Goal: Transaction & Acquisition: Purchase product/service

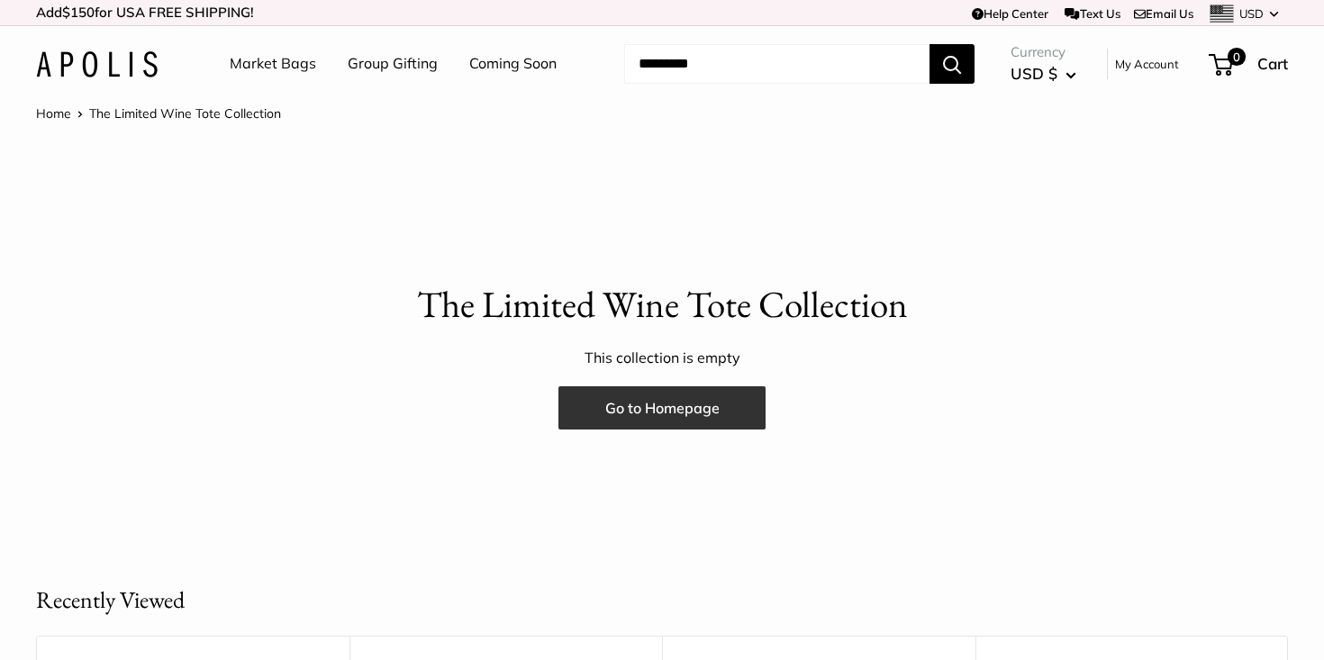
click at [736, 416] on link "Go to Homepage" at bounding box center [662, 407] width 207 height 43
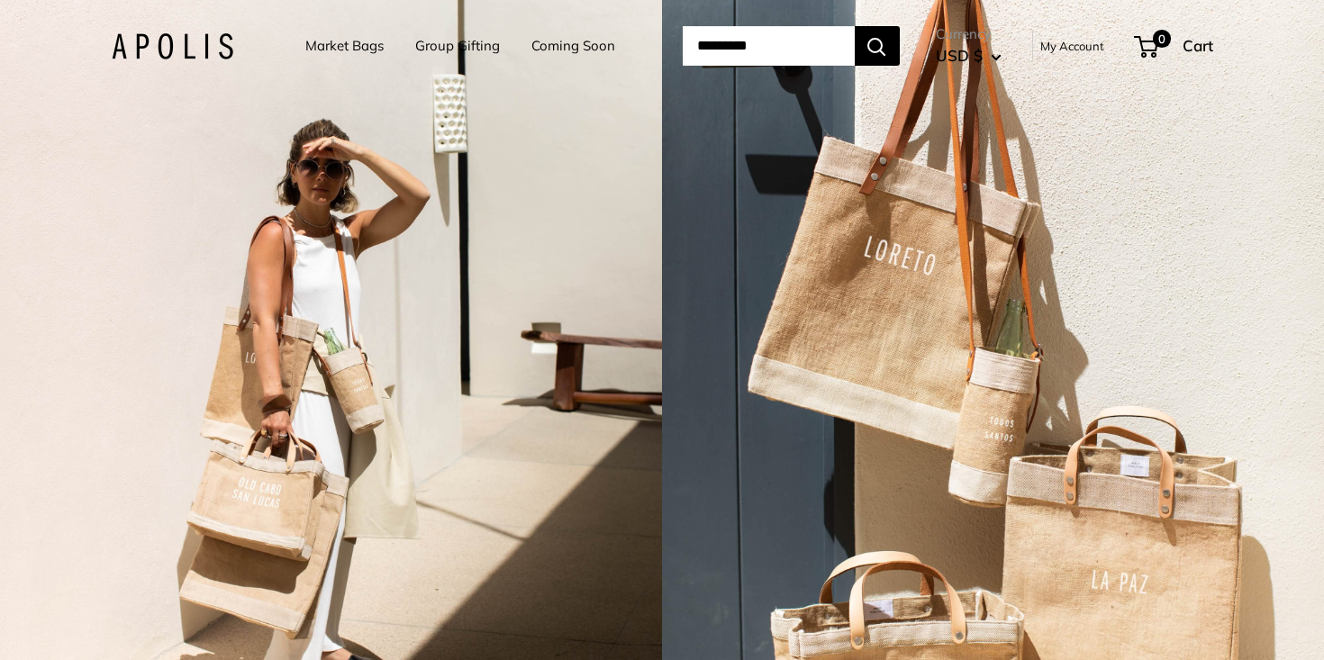
click at [344, 46] on link "Market Bags" at bounding box center [344, 45] width 78 height 25
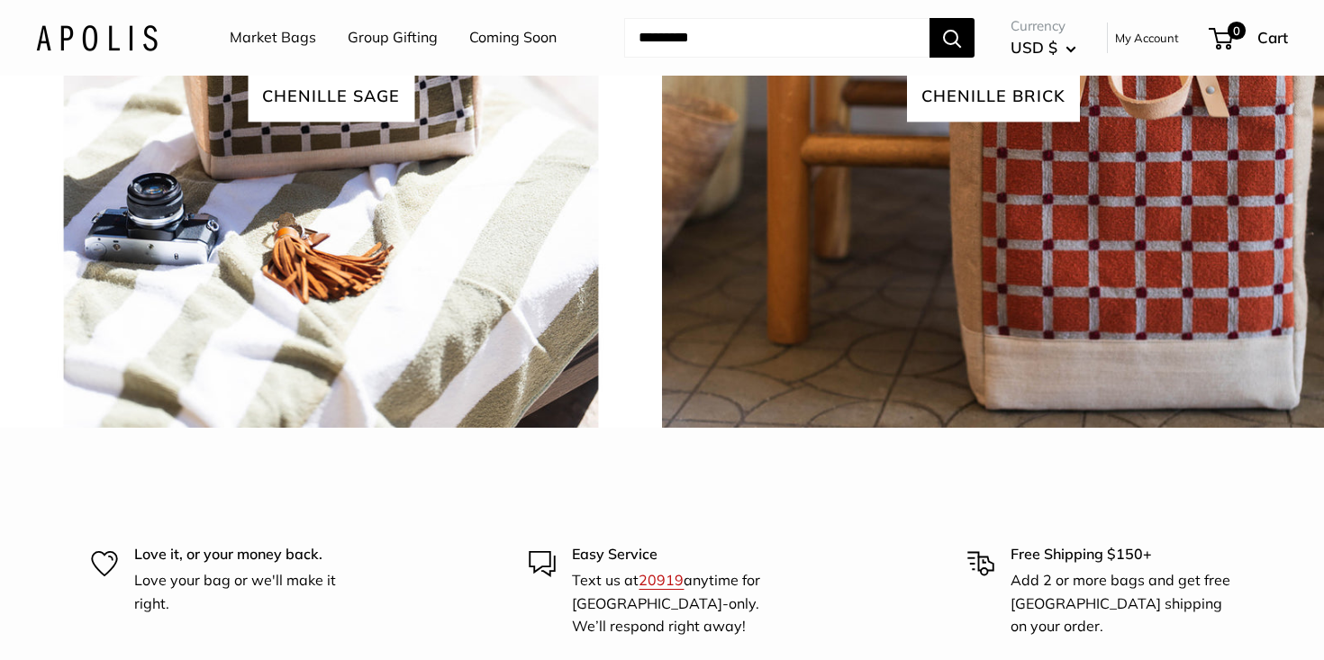
scroll to position [3973, 0]
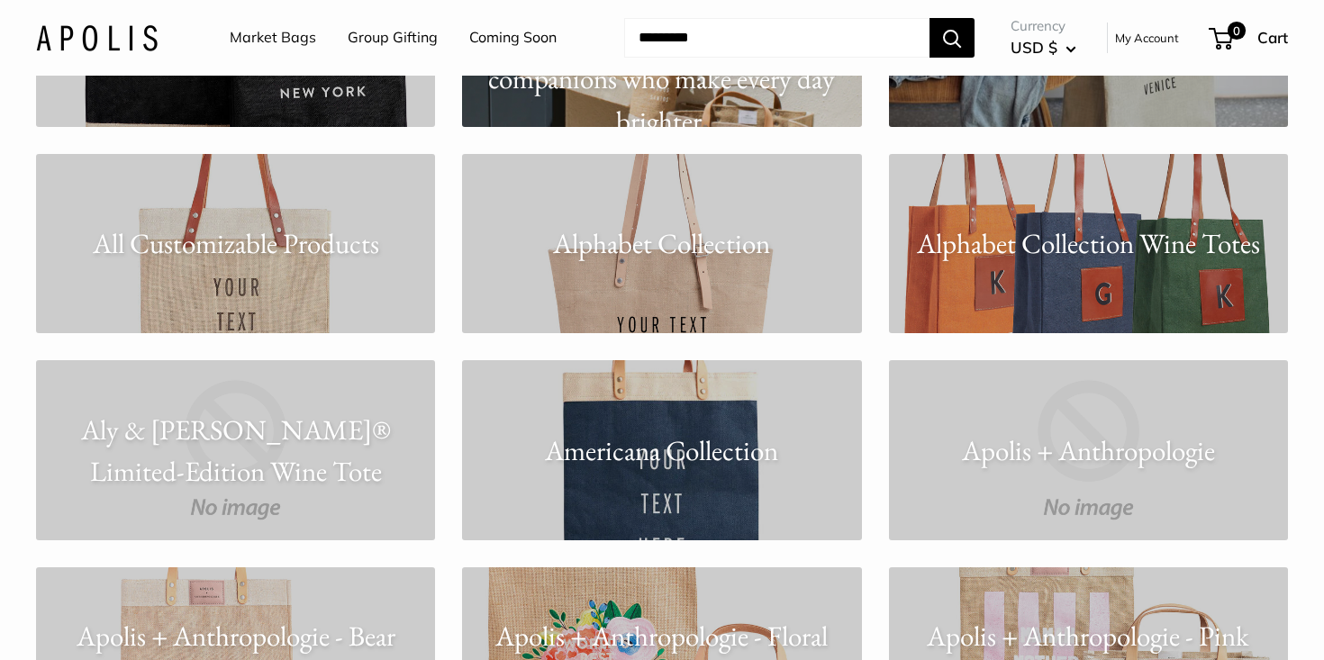
scroll to position [954, 0]
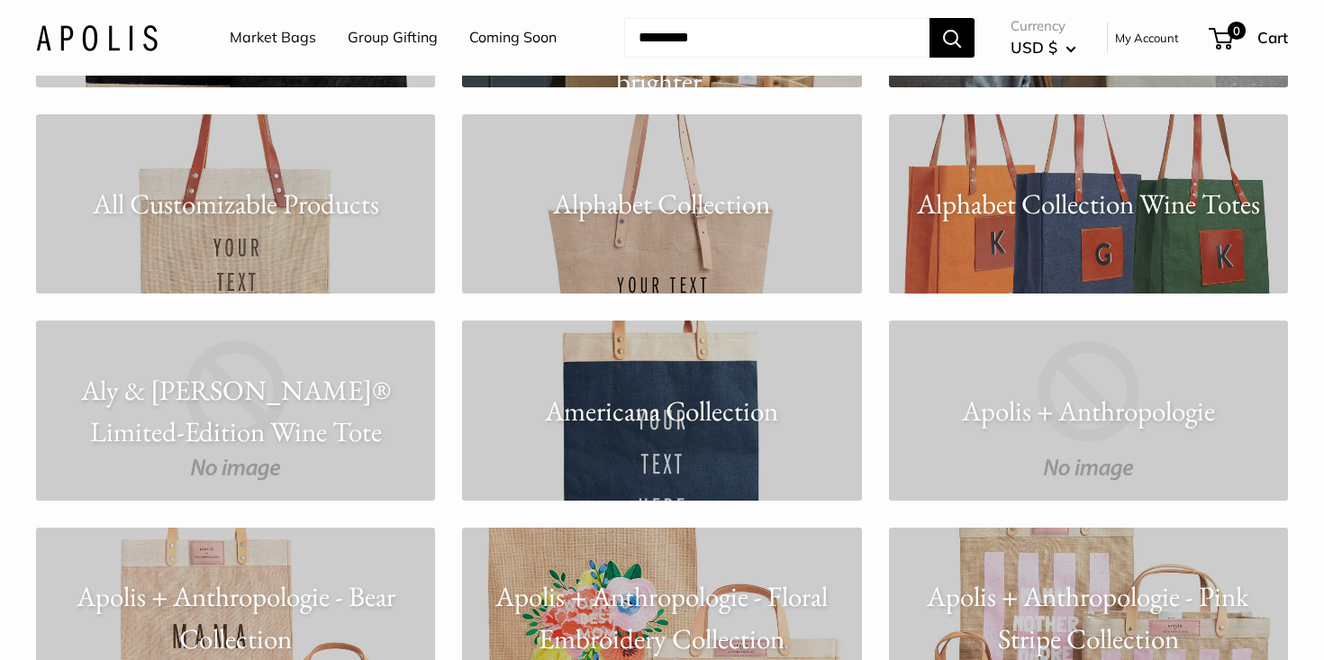
click at [977, 232] on link "Alphabet Collection Wine Totes" at bounding box center [1088, 203] width 399 height 179
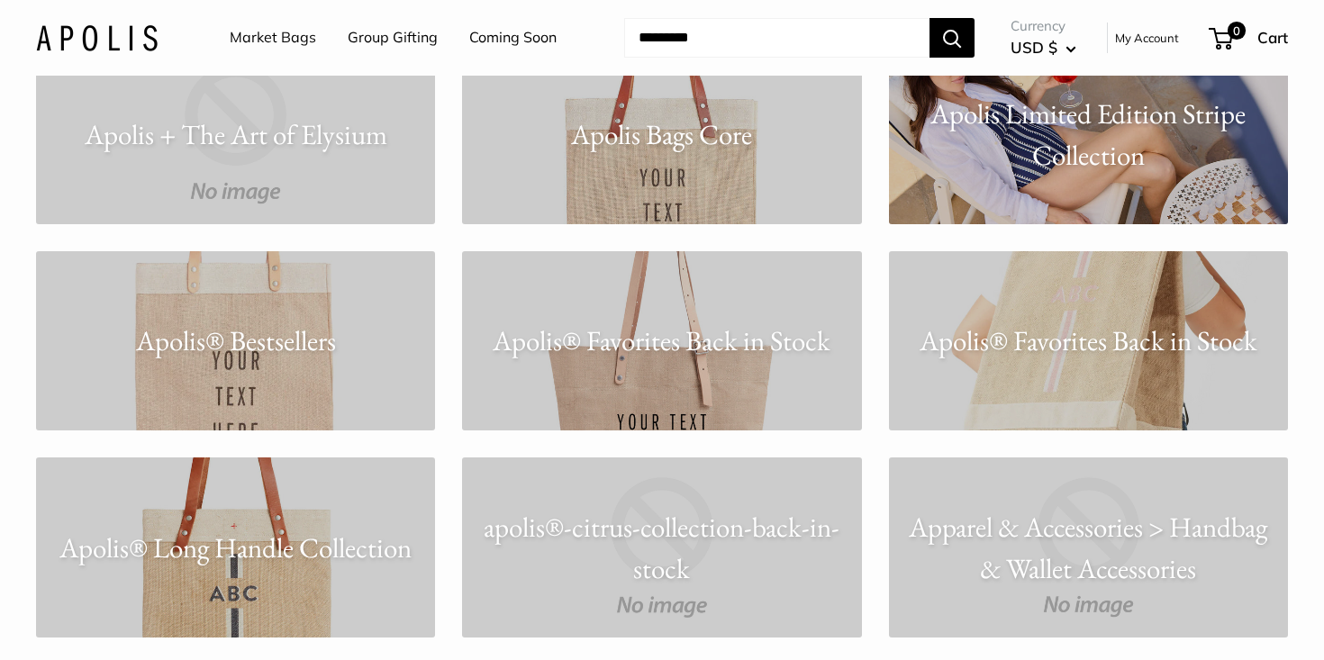
scroll to position [1645, 0]
click at [266, 288] on link "Apolis® Bestsellers" at bounding box center [235, 339] width 399 height 179
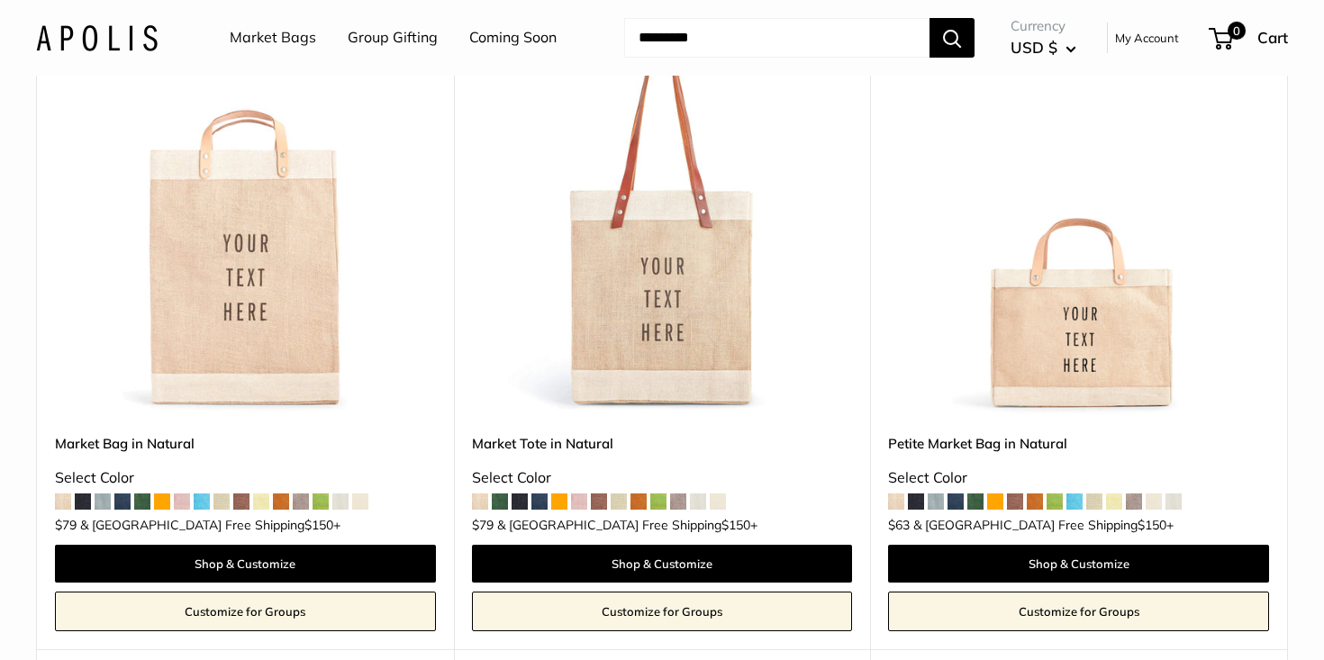
scroll to position [413, 0]
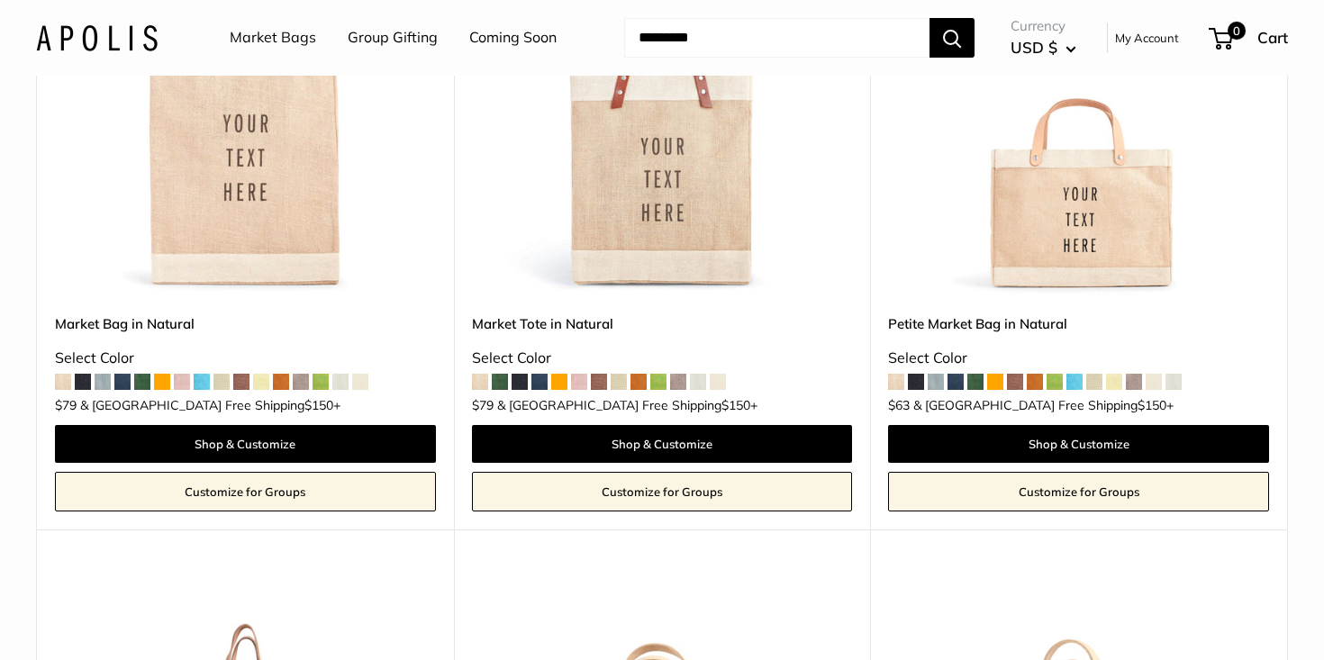
click at [0, 0] on img at bounding box center [0, 0] width 0 height 0
